Goal: Information Seeking & Learning: Learn about a topic

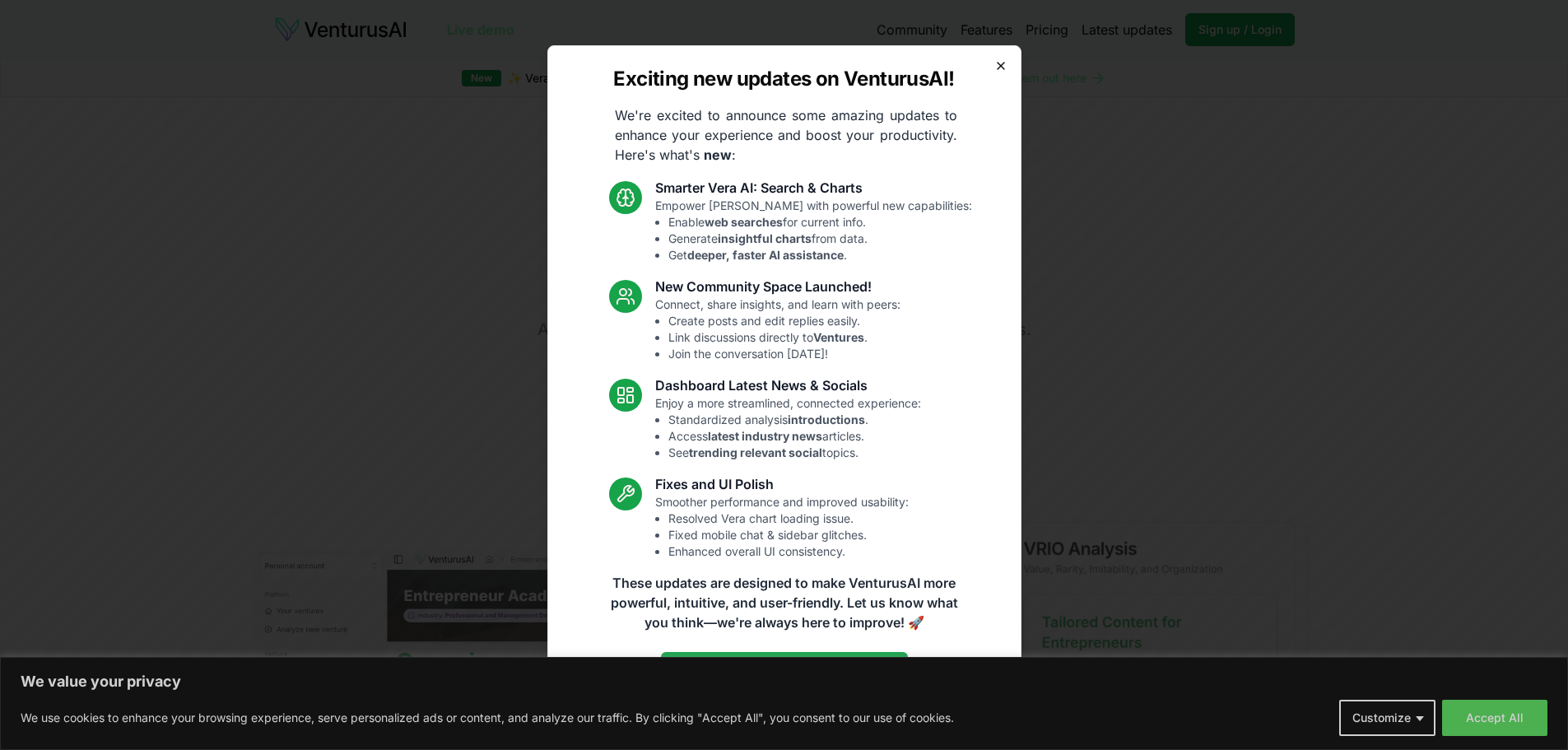
click at [996, 62] on icon "button" at bounding box center [1001, 66] width 13 height 13
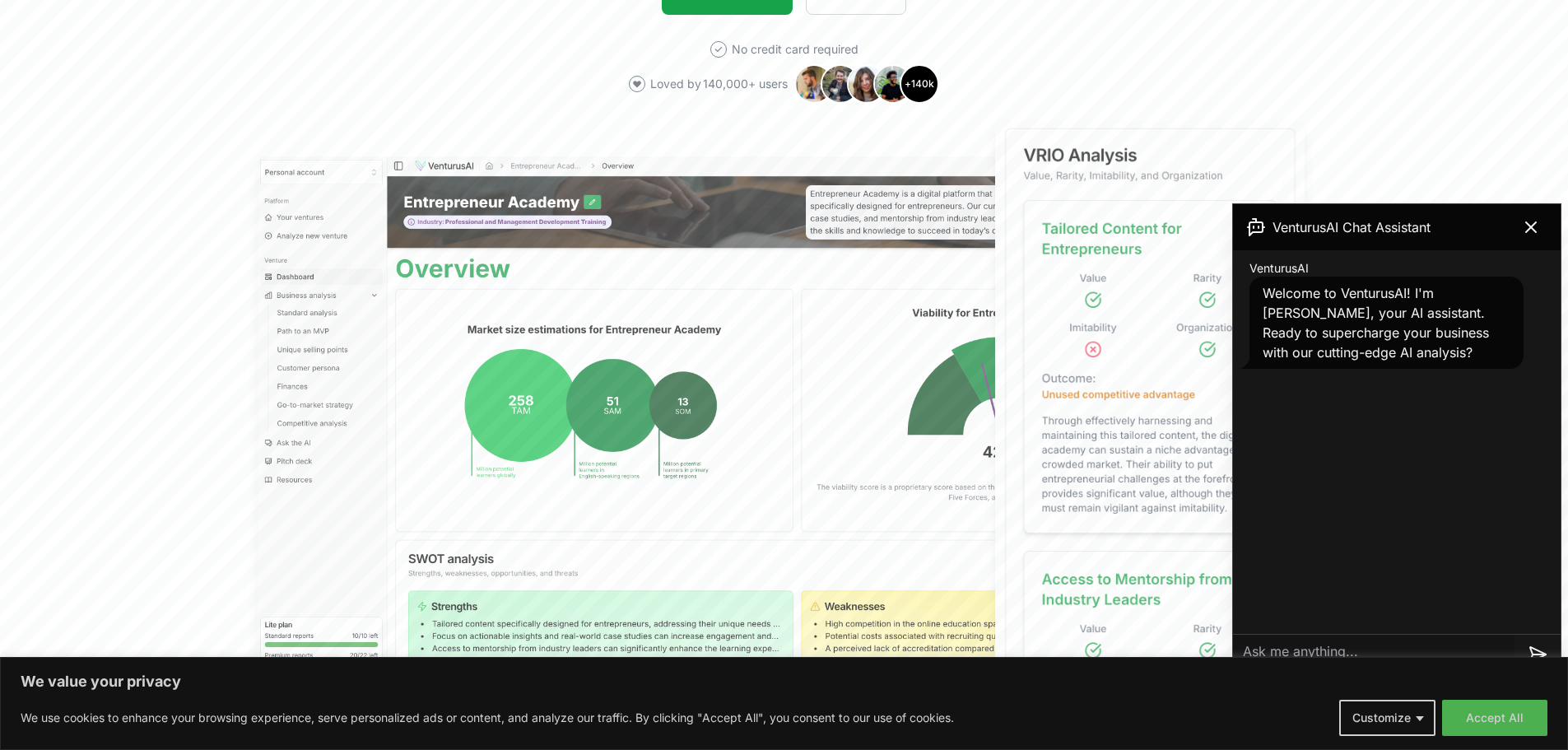
scroll to position [411, 0]
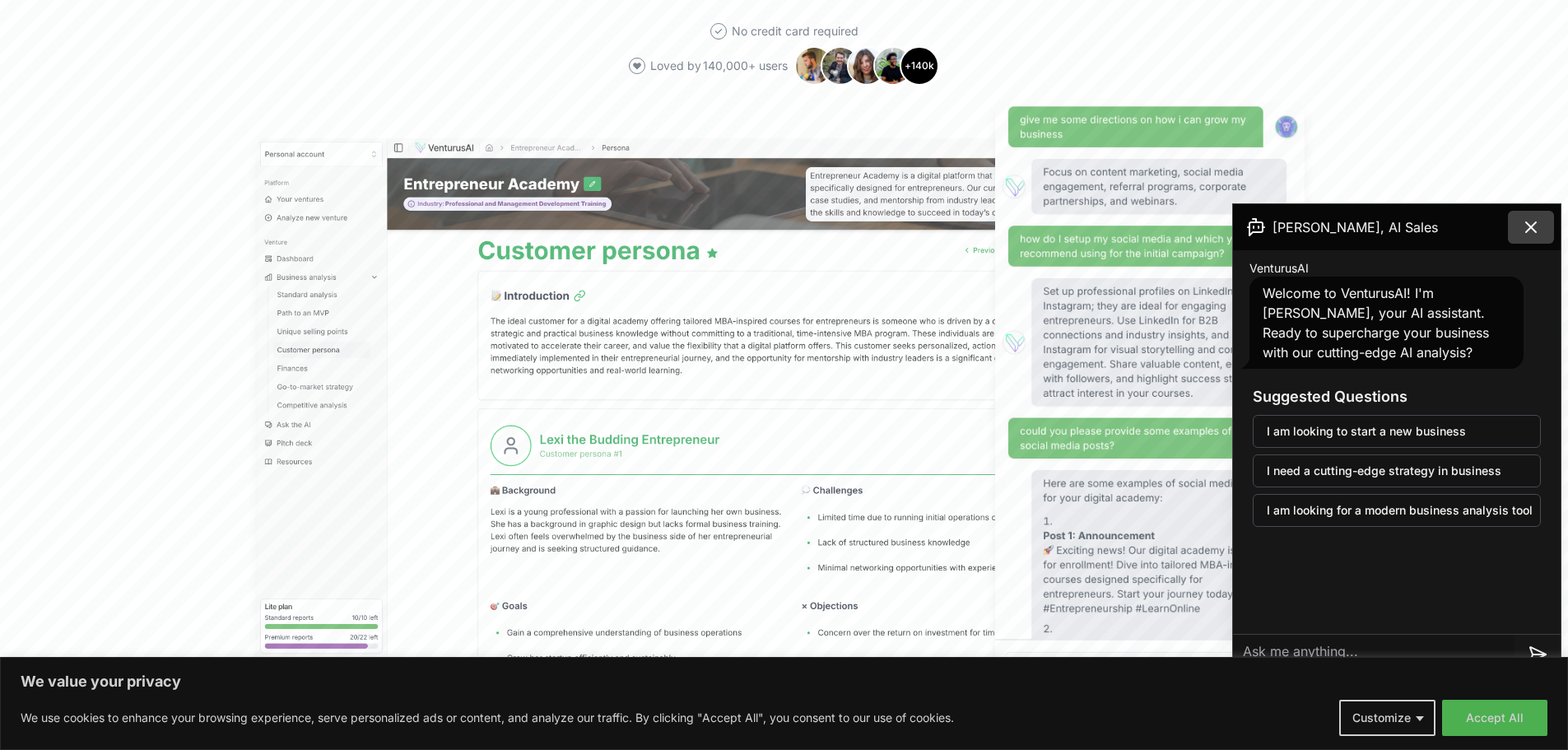
click at [1527, 232] on icon at bounding box center [1531, 227] width 10 height 10
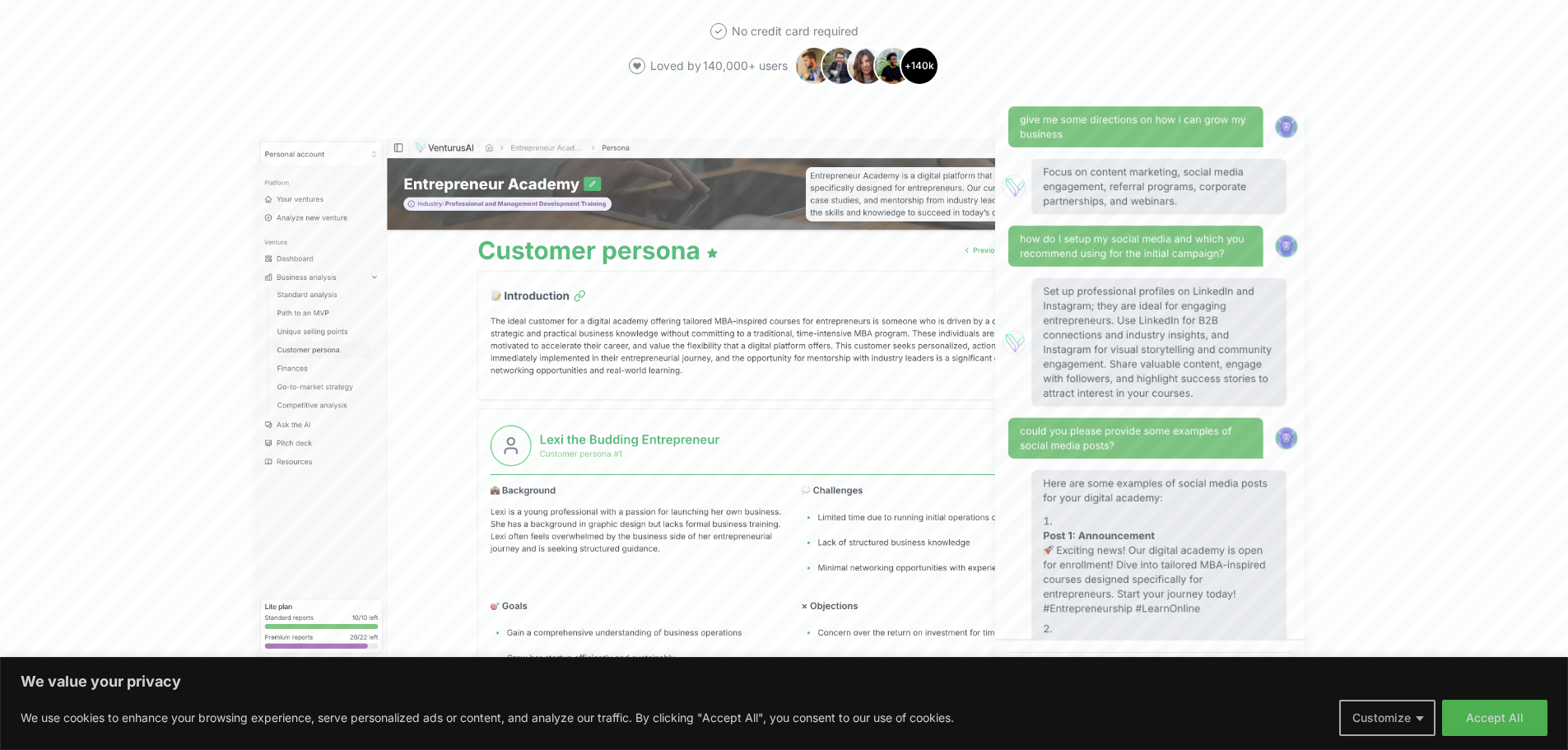
click at [1421, 727] on button "Customize" at bounding box center [1387, 718] width 96 height 36
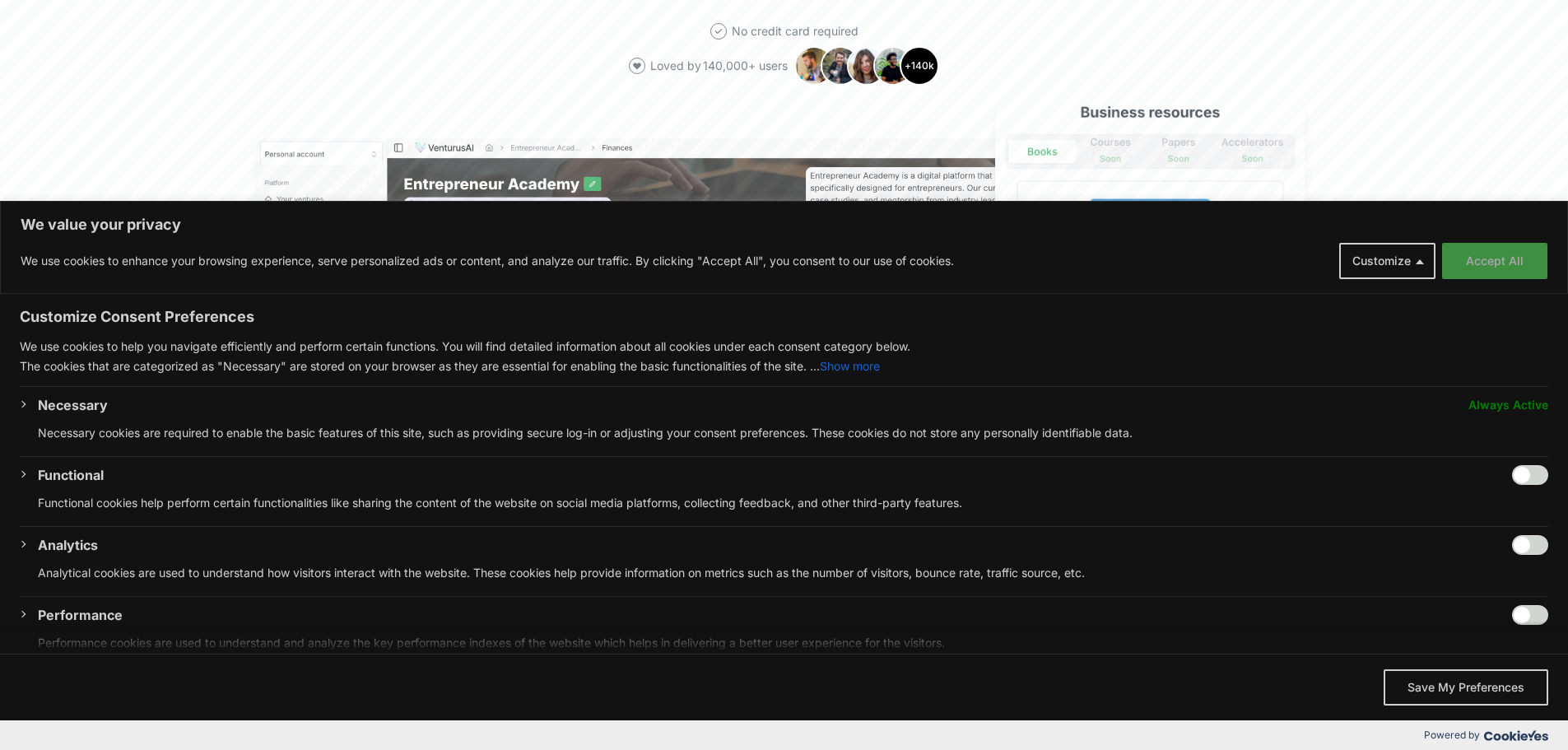
click at [1512, 260] on button "Accept All" at bounding box center [1495, 260] width 105 height 36
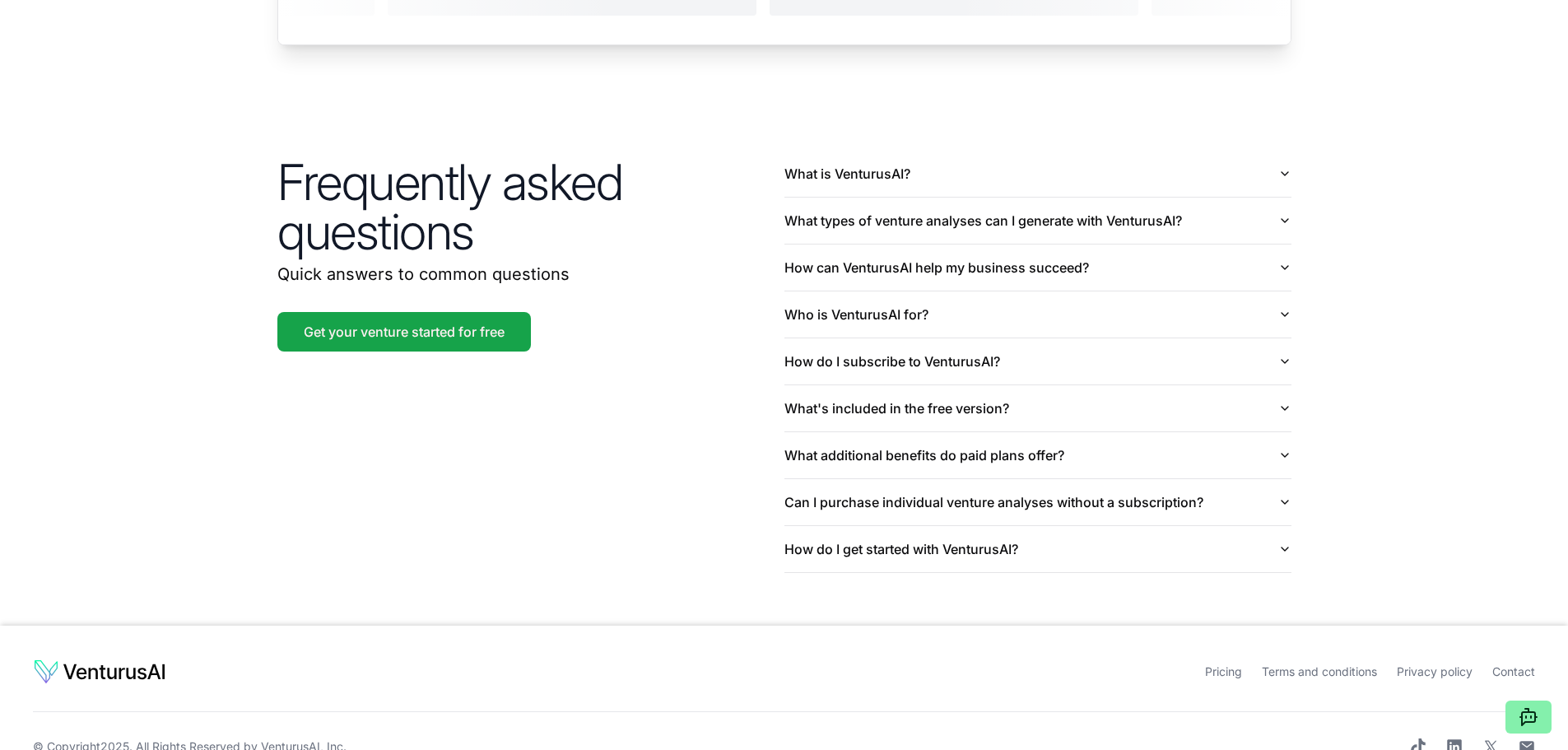
scroll to position [3844, 0]
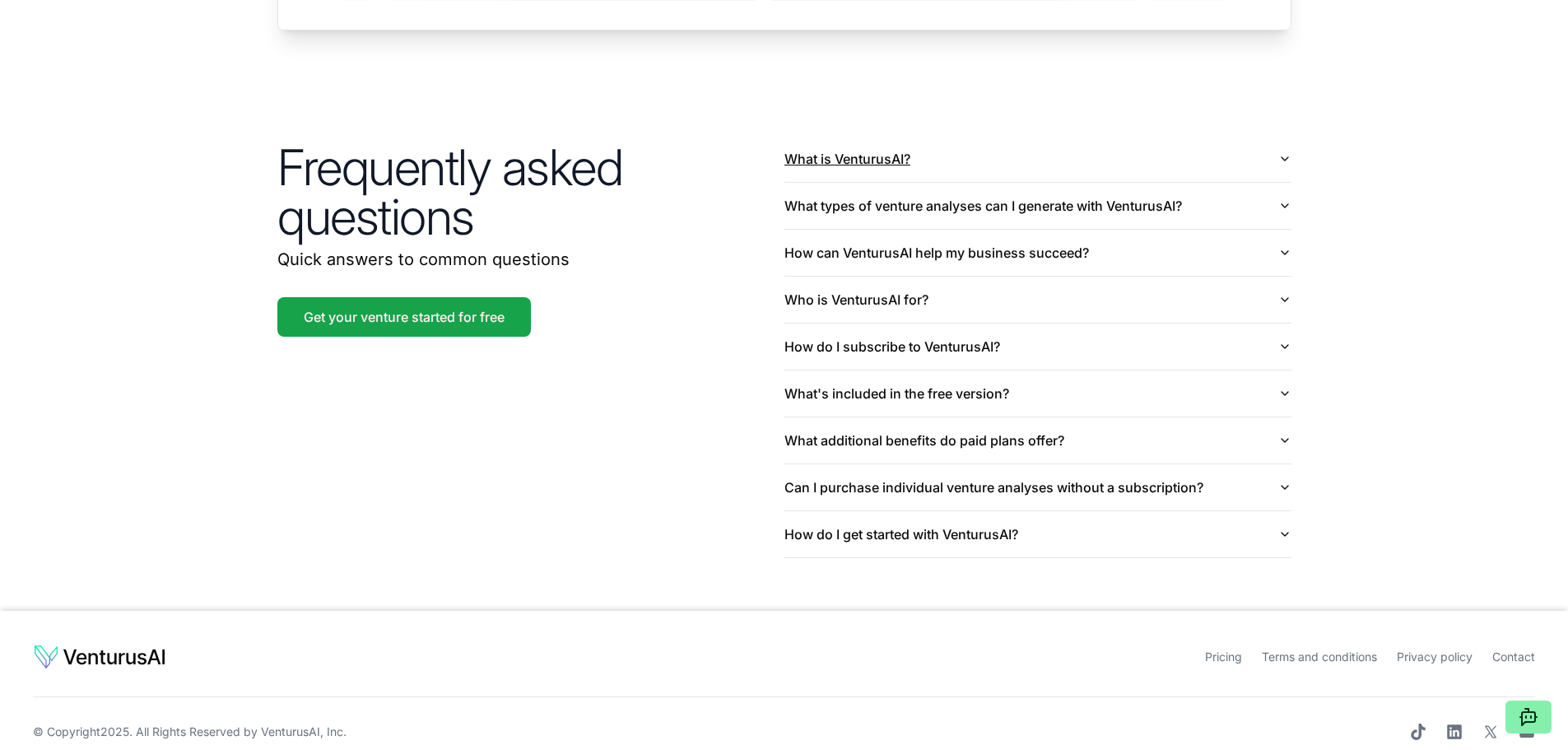
click at [973, 151] on button "What is VenturusAI?" at bounding box center [1037, 158] width 507 height 46
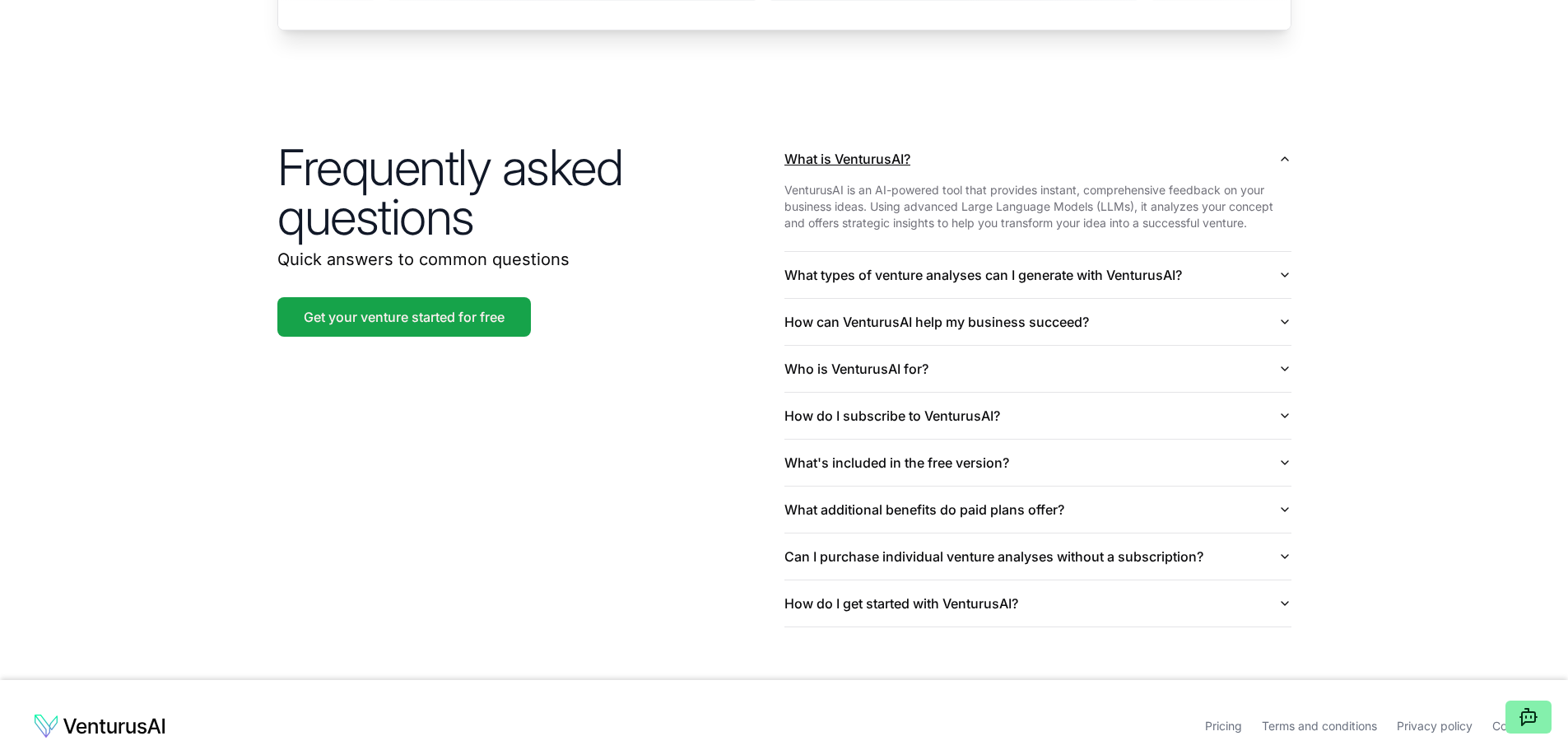
click at [975, 135] on button "What is VenturusAI?" at bounding box center [1037, 158] width 507 height 46
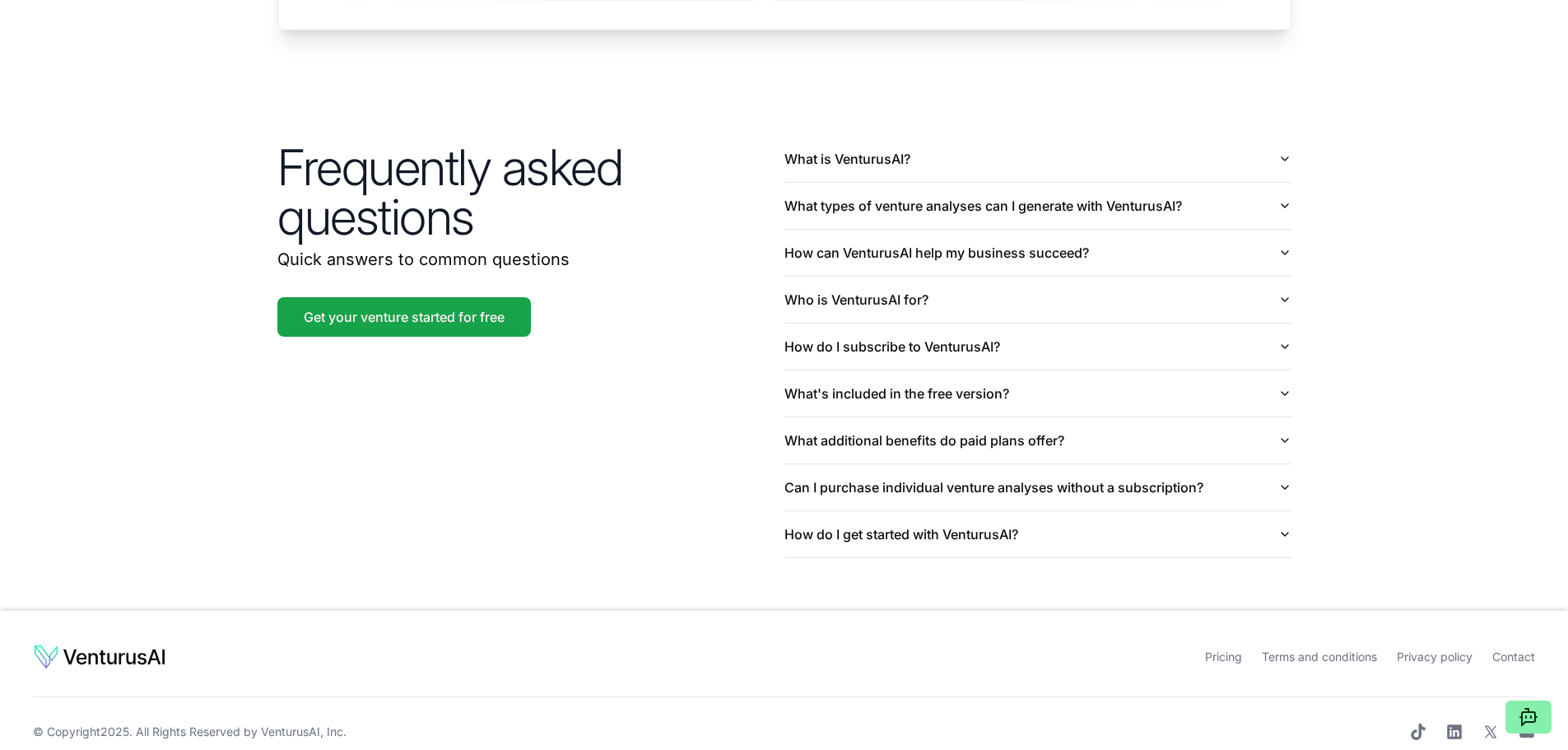
drag, startPoint x: 1267, startPoint y: 0, endPoint x: 459, endPoint y: 398, distance: 900.7
click at [459, 398] on div "Frequently asked questions Quick answers to common questions Get your venture s…" at bounding box center [784, 346] width 1054 height 528
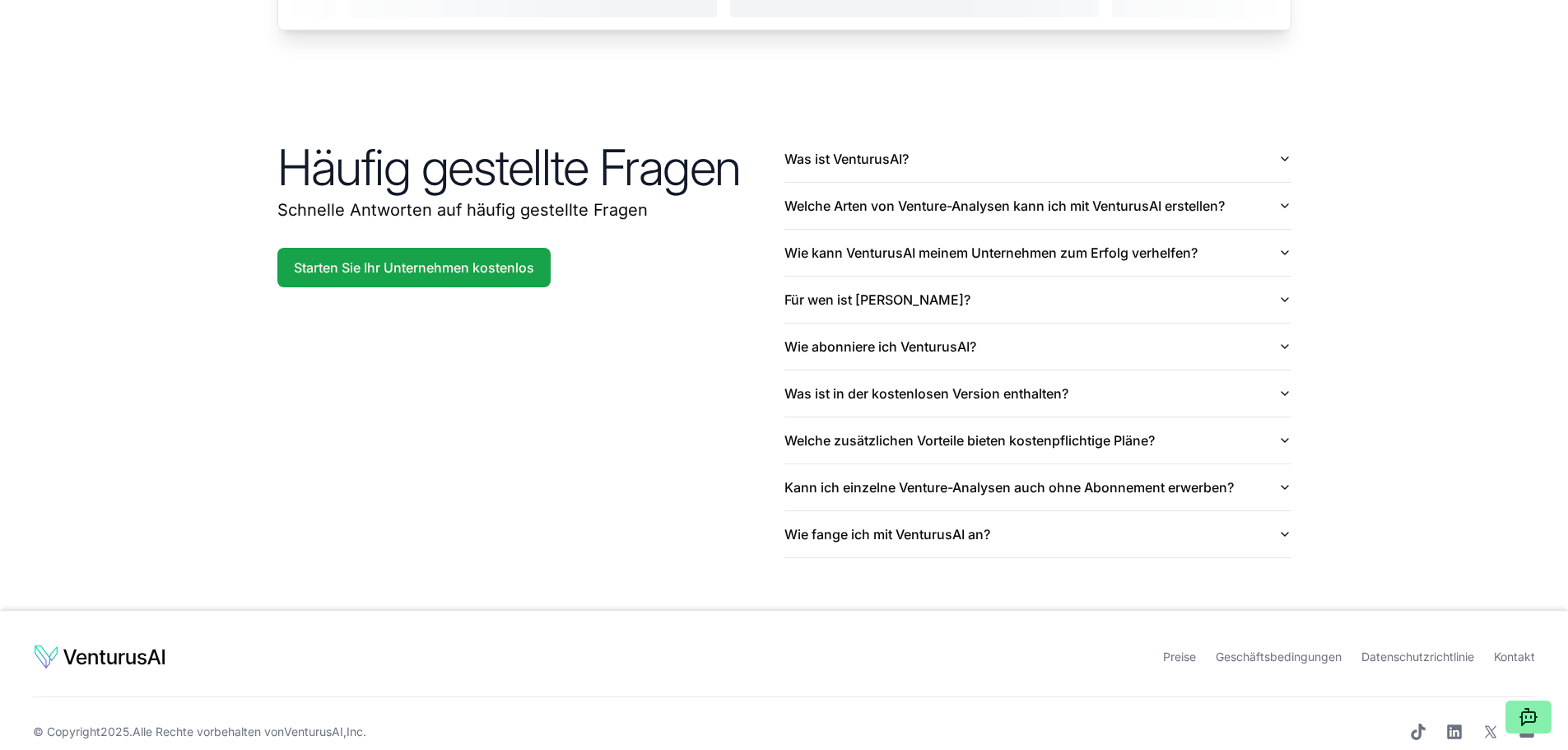
click at [622, 425] on div "Häufig gestellte Fragen Schnelle Antworten auf häufig gestellte Fragen Starten …" at bounding box center [784, 346] width 1054 height 528
click at [872, 198] on font "Welche Arten von Venture-Analysen kann ich mit VenturusAI erstellen?" at bounding box center [1004, 205] width 440 height 16
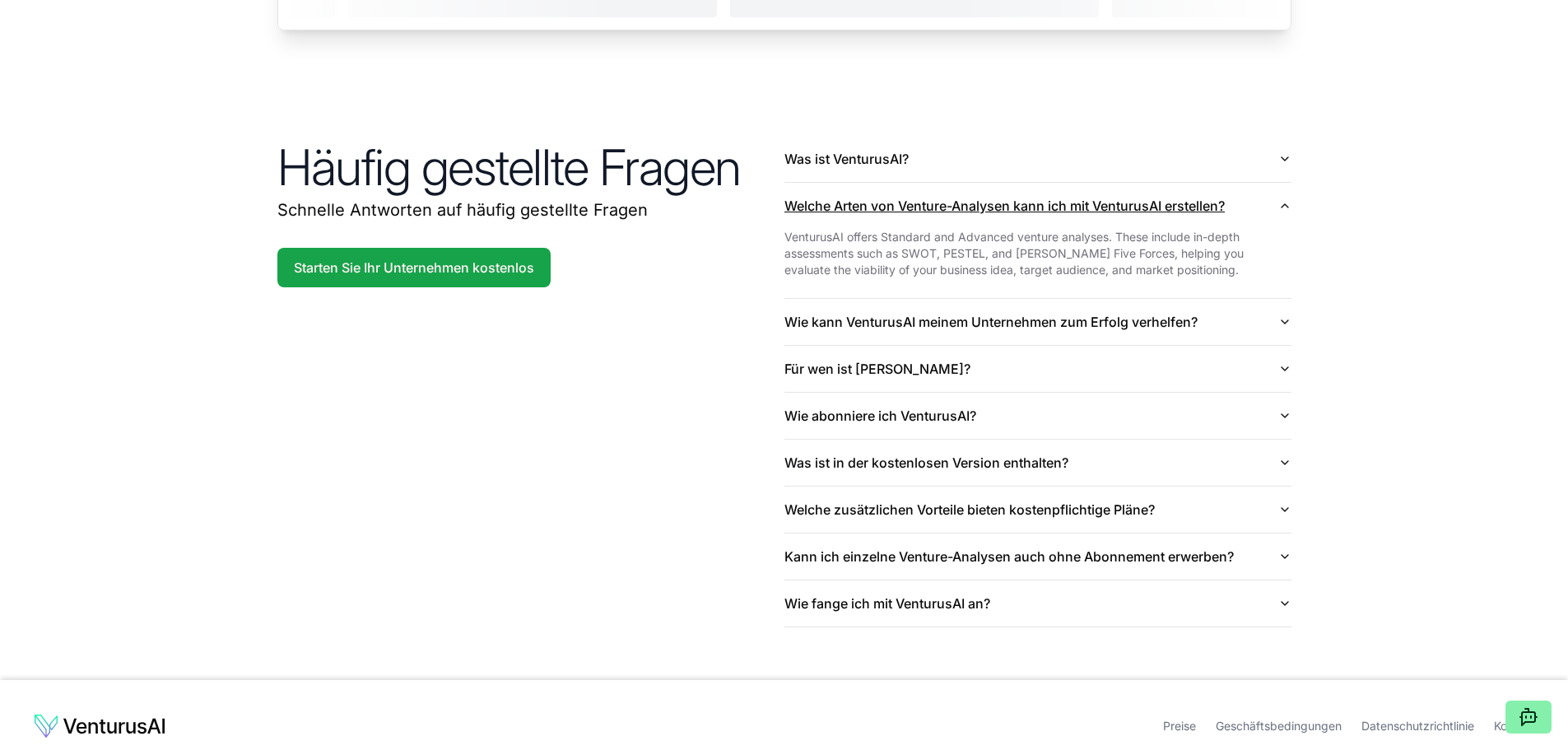
click at [872, 198] on font "Welche Arten von Venture-Analysen kann ich mit VenturusAI erstellen?" at bounding box center [1004, 205] width 440 height 16
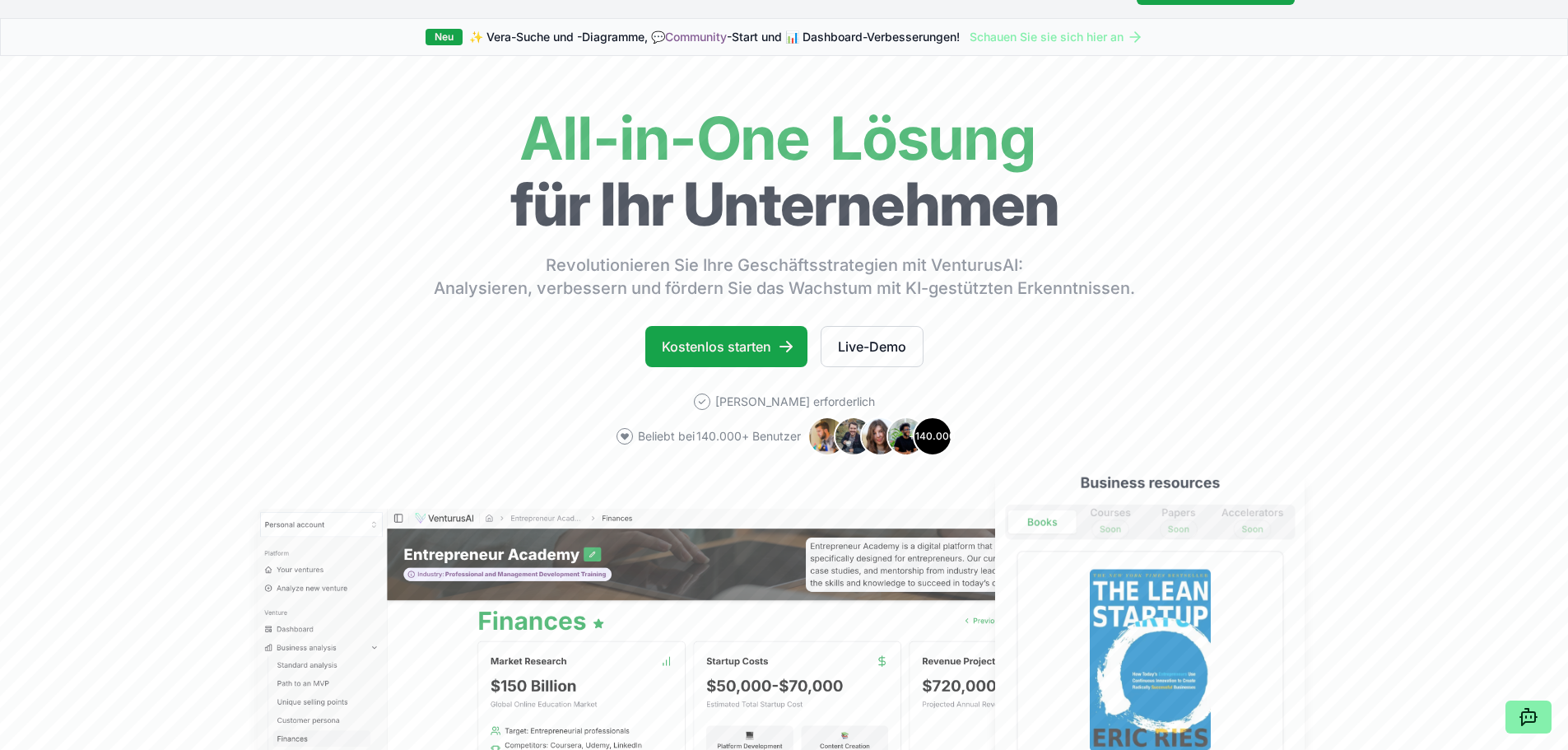
scroll to position [34, 0]
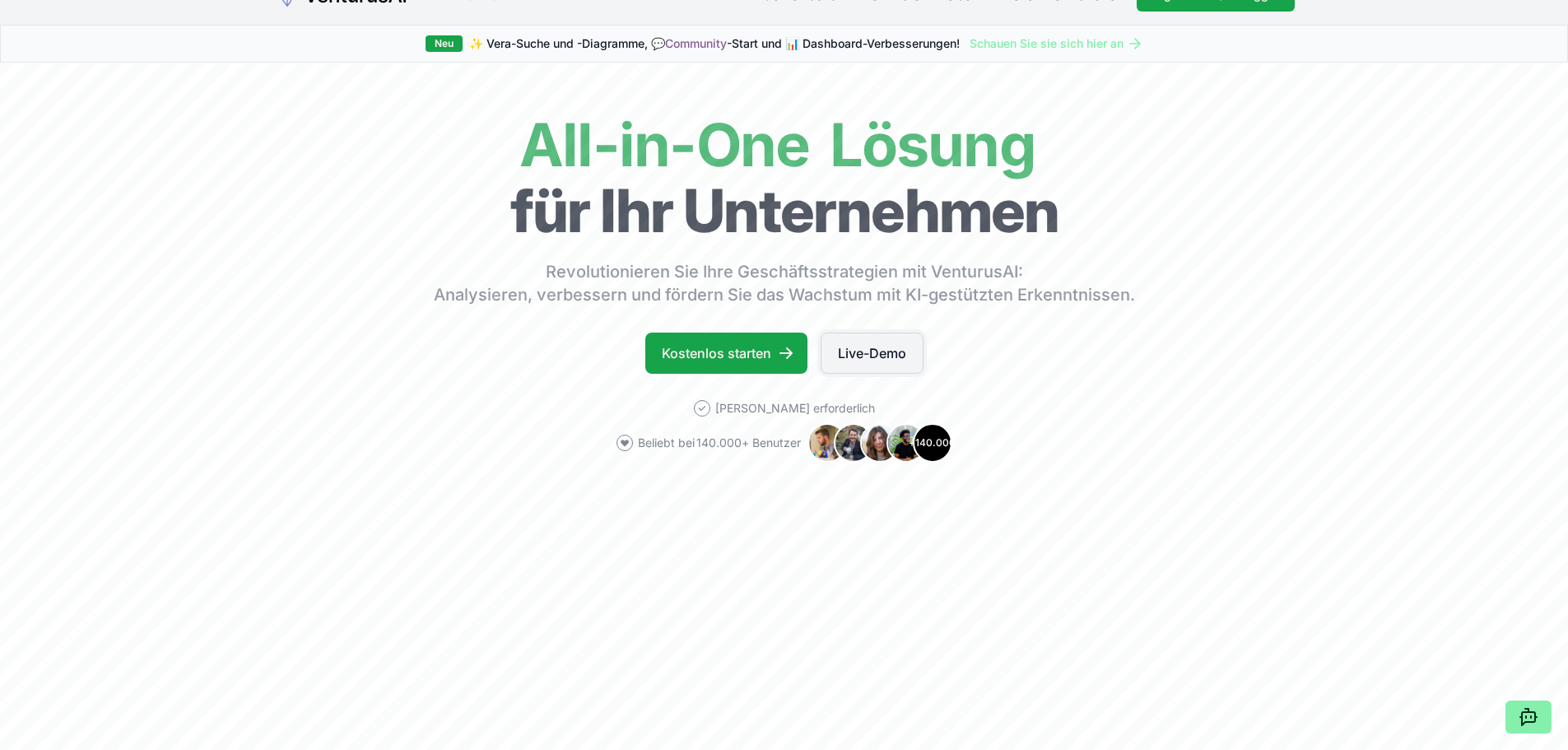
click at [851, 350] on font "Live-Demo" at bounding box center [872, 352] width 69 height 16
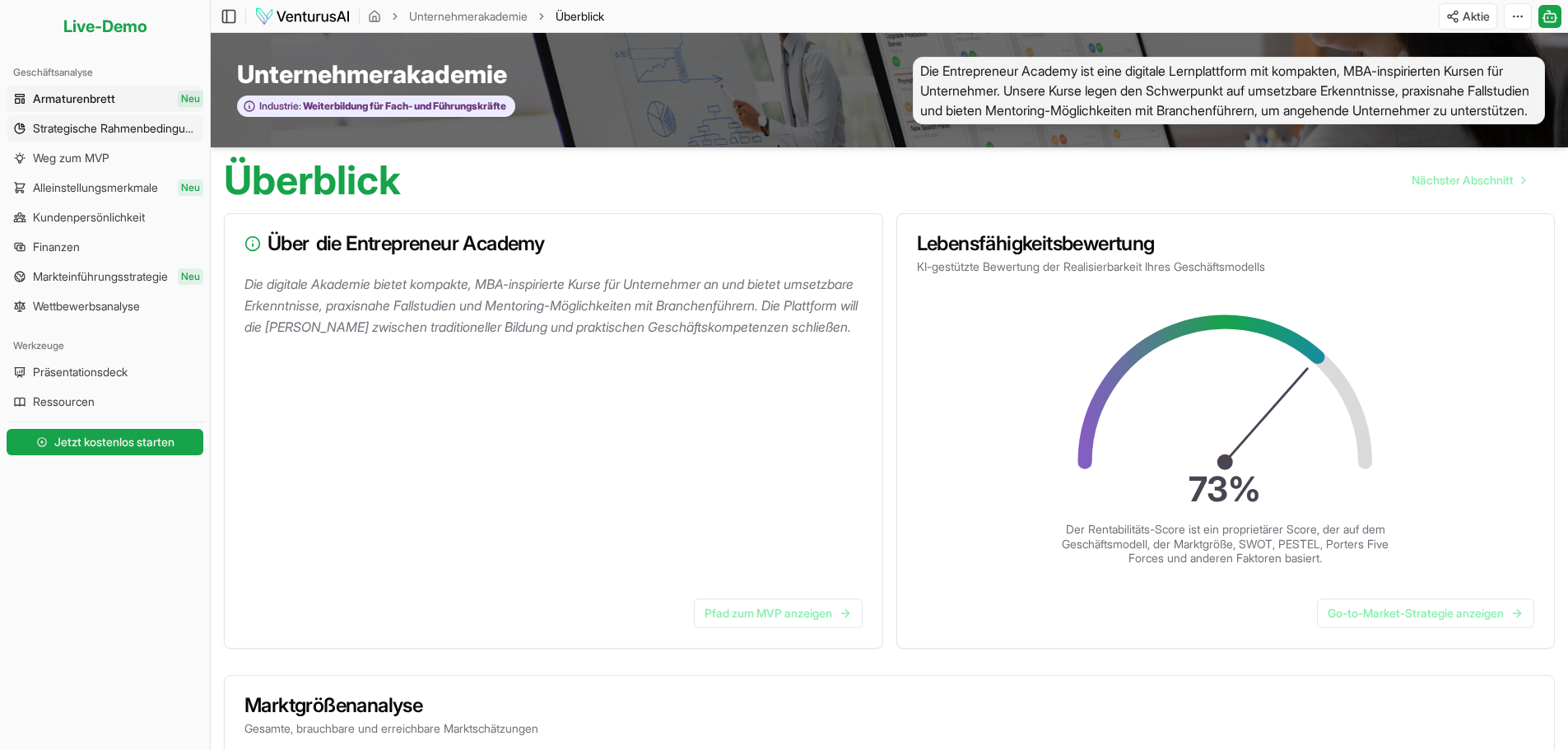
click at [84, 129] on font "Strategische Rahmenbedingungen" at bounding box center [121, 128] width 178 height 14
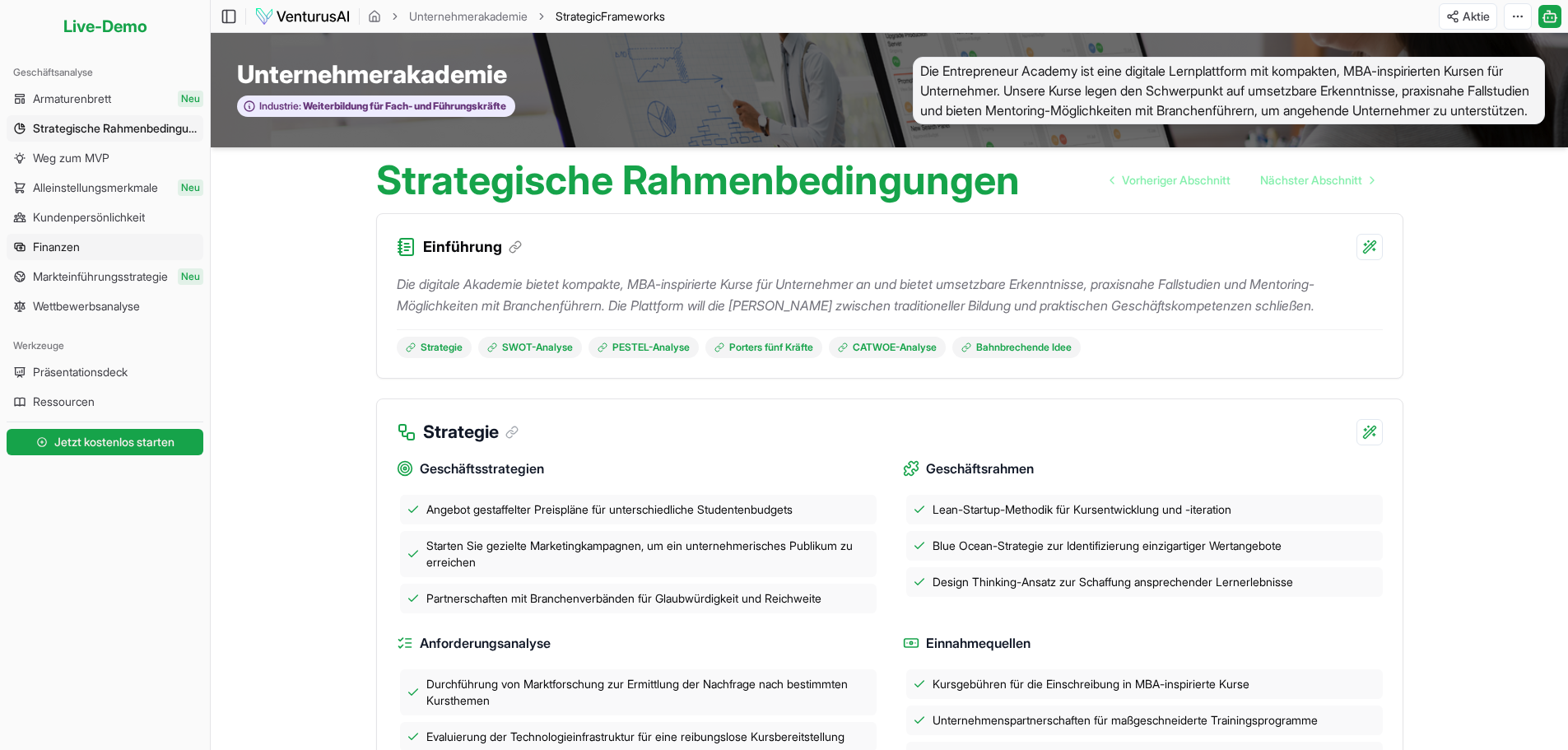
click at [164, 246] on link "Finanzen" at bounding box center [105, 247] width 197 height 27
